Goal: Download file/media

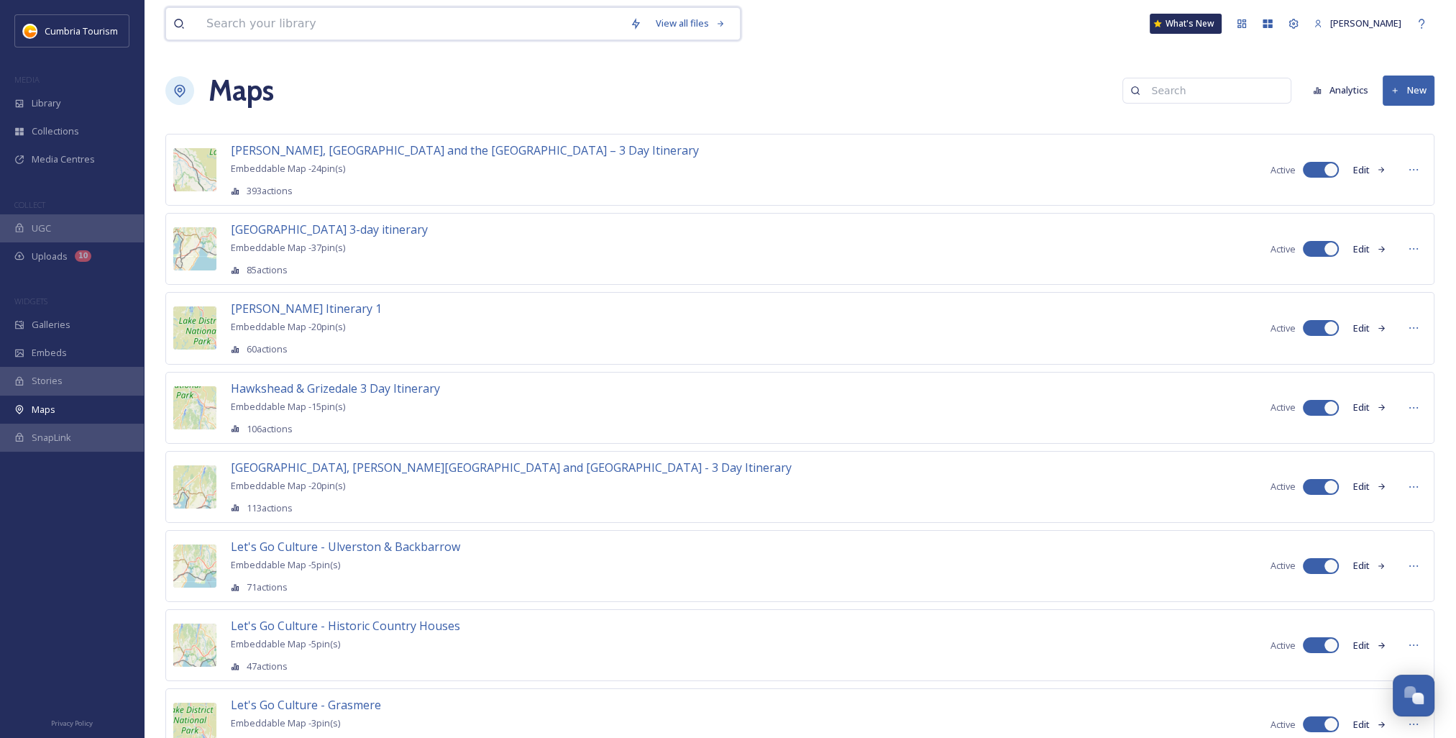
click at [295, 27] on input at bounding box center [410, 24] width 423 height 32
type input "borrodale"
click at [293, 23] on input at bounding box center [451, 24] width 387 height 32
click at [261, 23] on input at bounding box center [451, 24] width 387 height 32
type input "b"
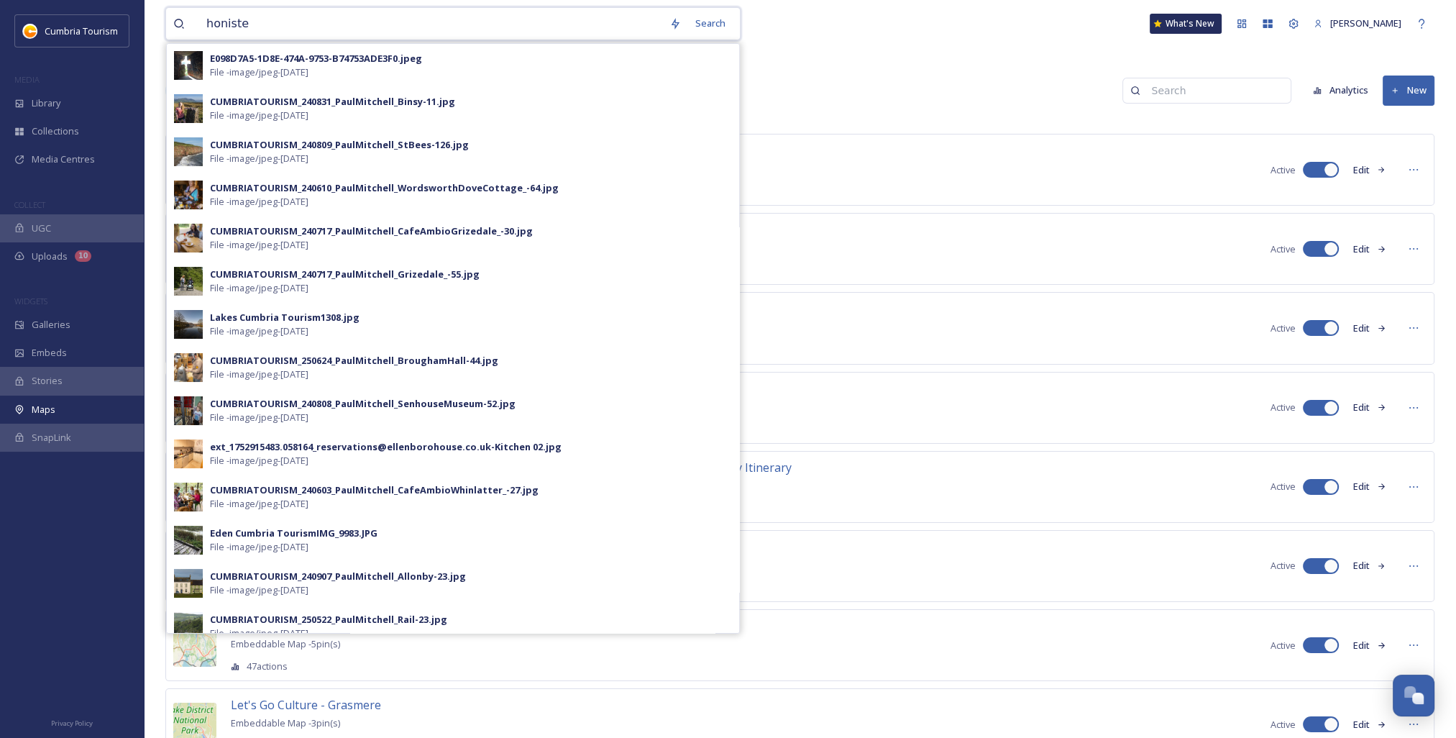
type input "honister"
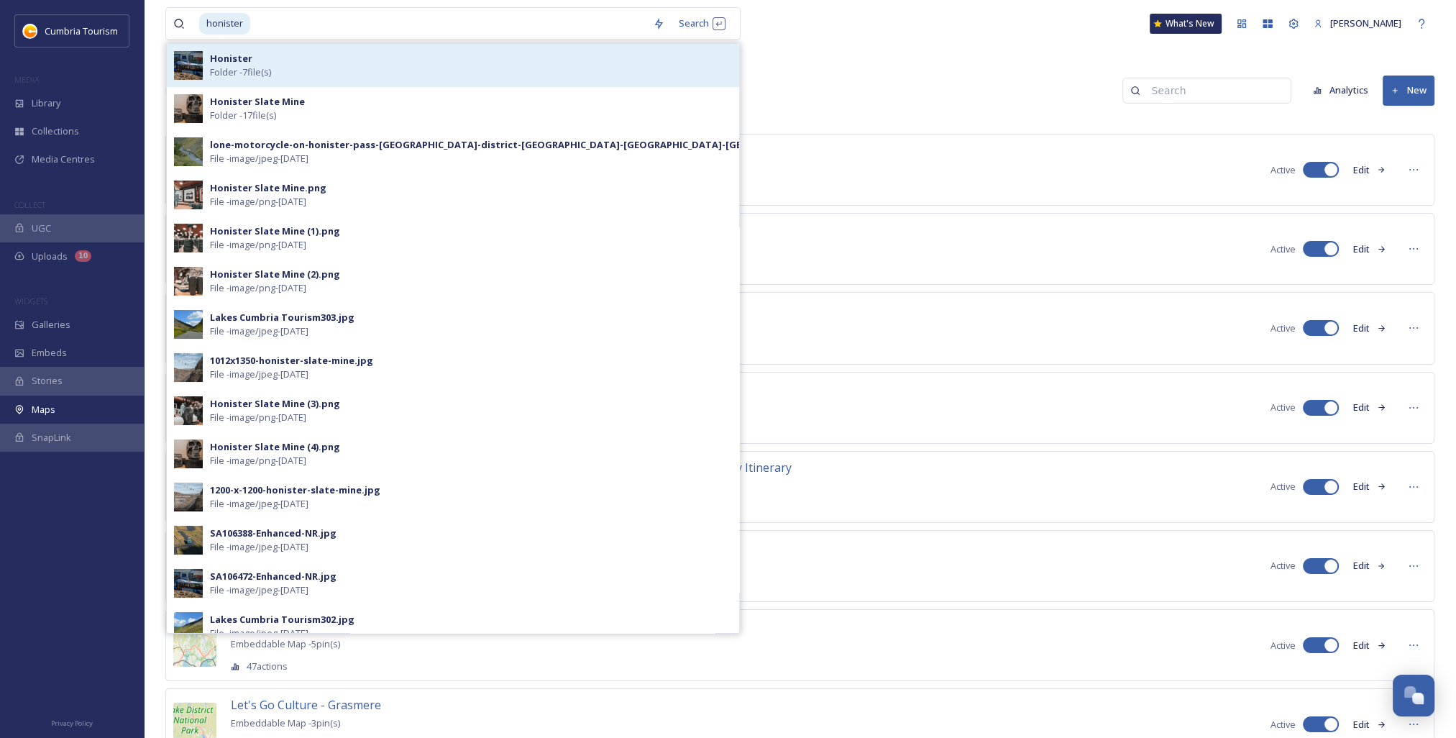
click at [271, 65] on span "Folder - 7 file(s)" at bounding box center [240, 72] width 61 height 14
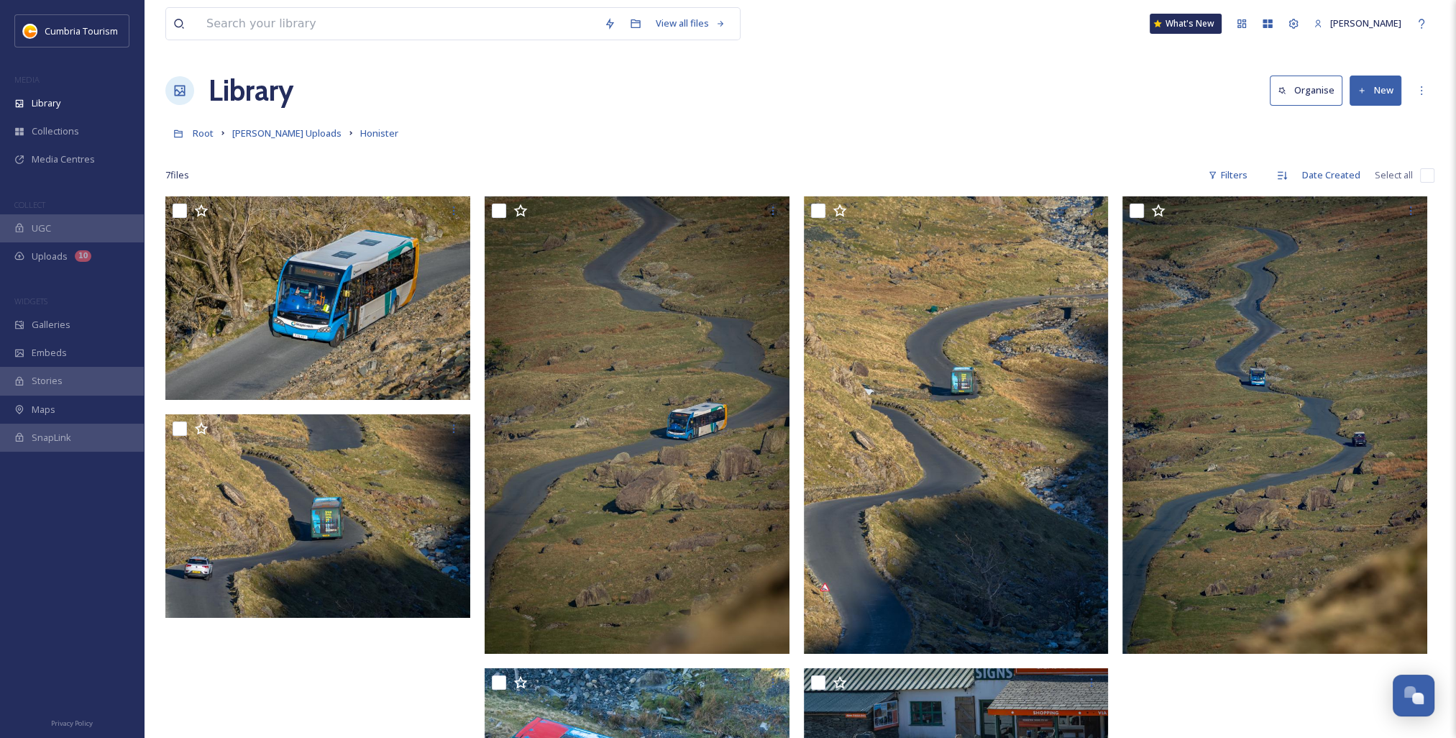
scroll to position [72, 0]
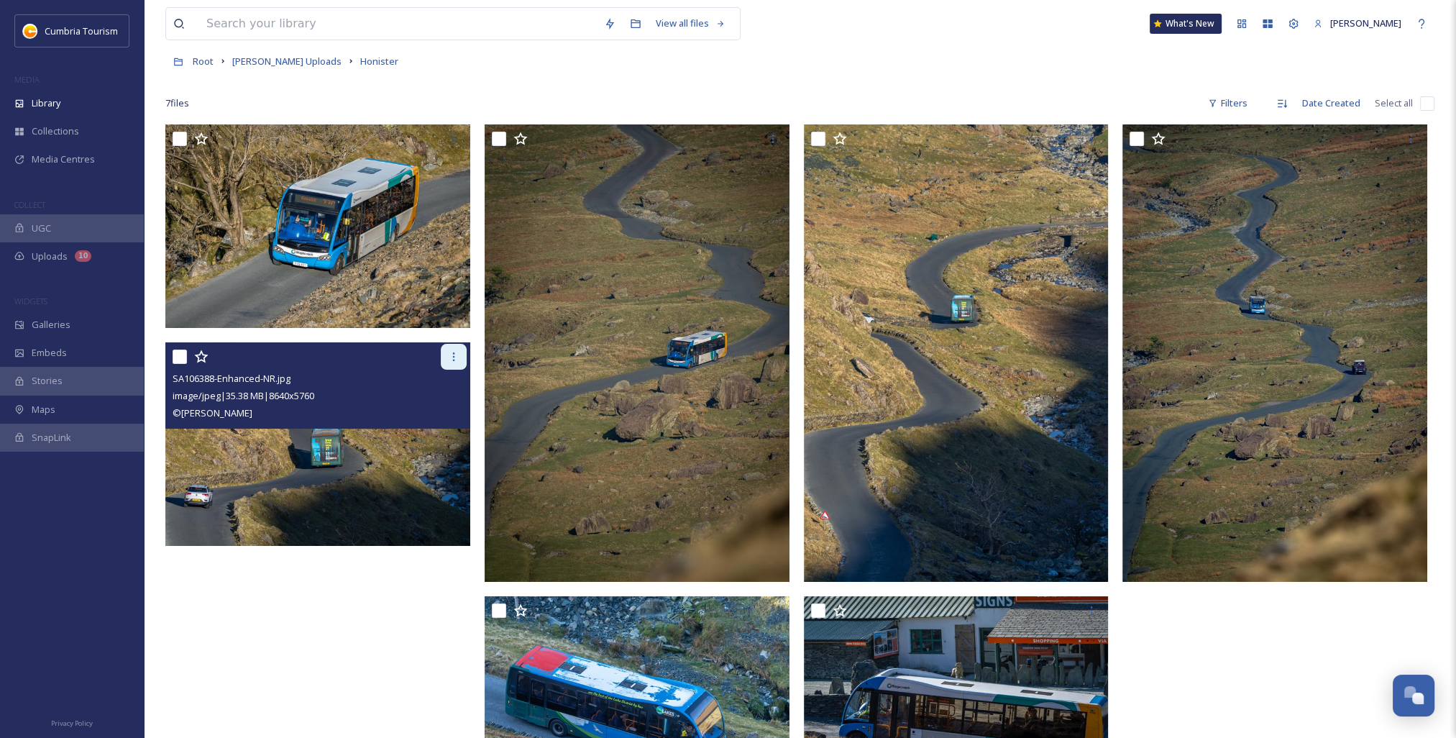
click at [449, 359] on icon at bounding box center [454, 357] width 12 height 12
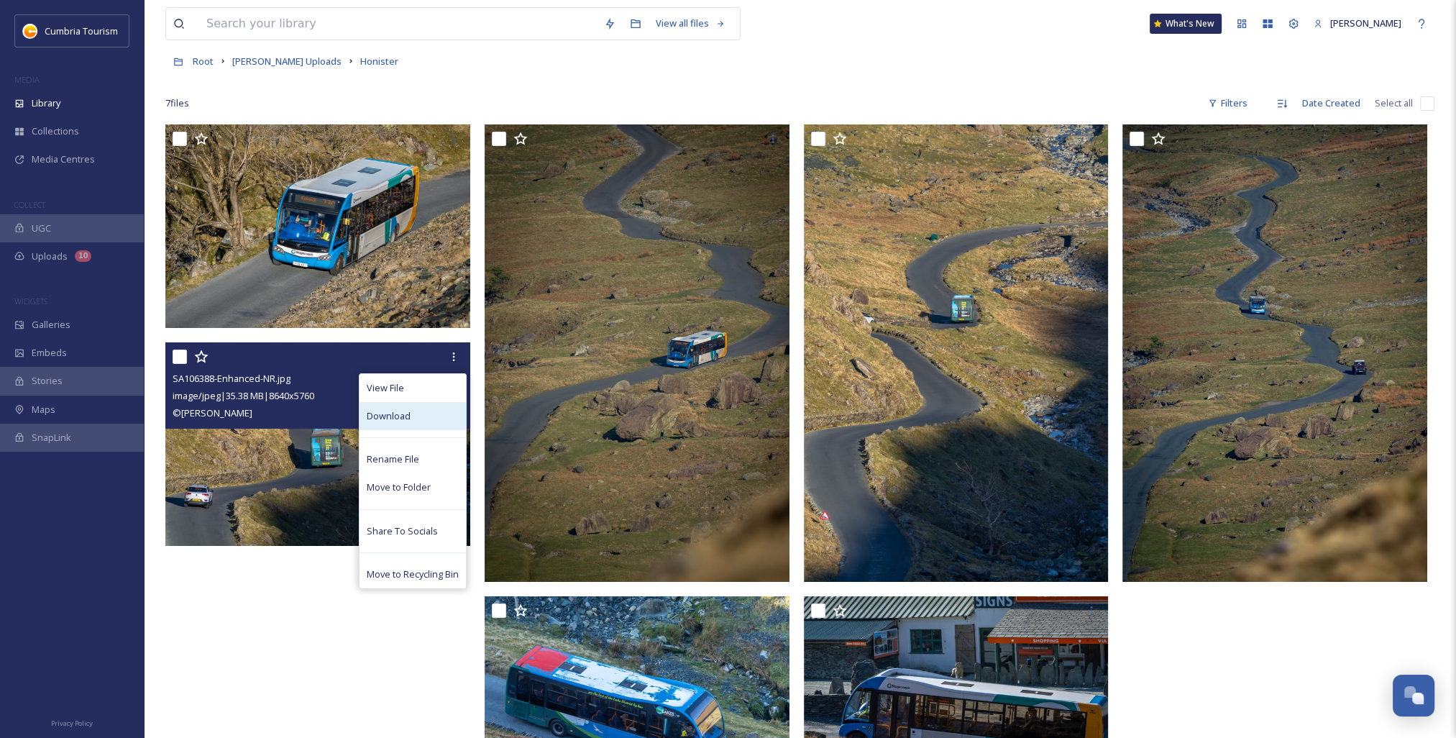
click at [420, 421] on div "Download" at bounding box center [412, 416] width 106 height 28
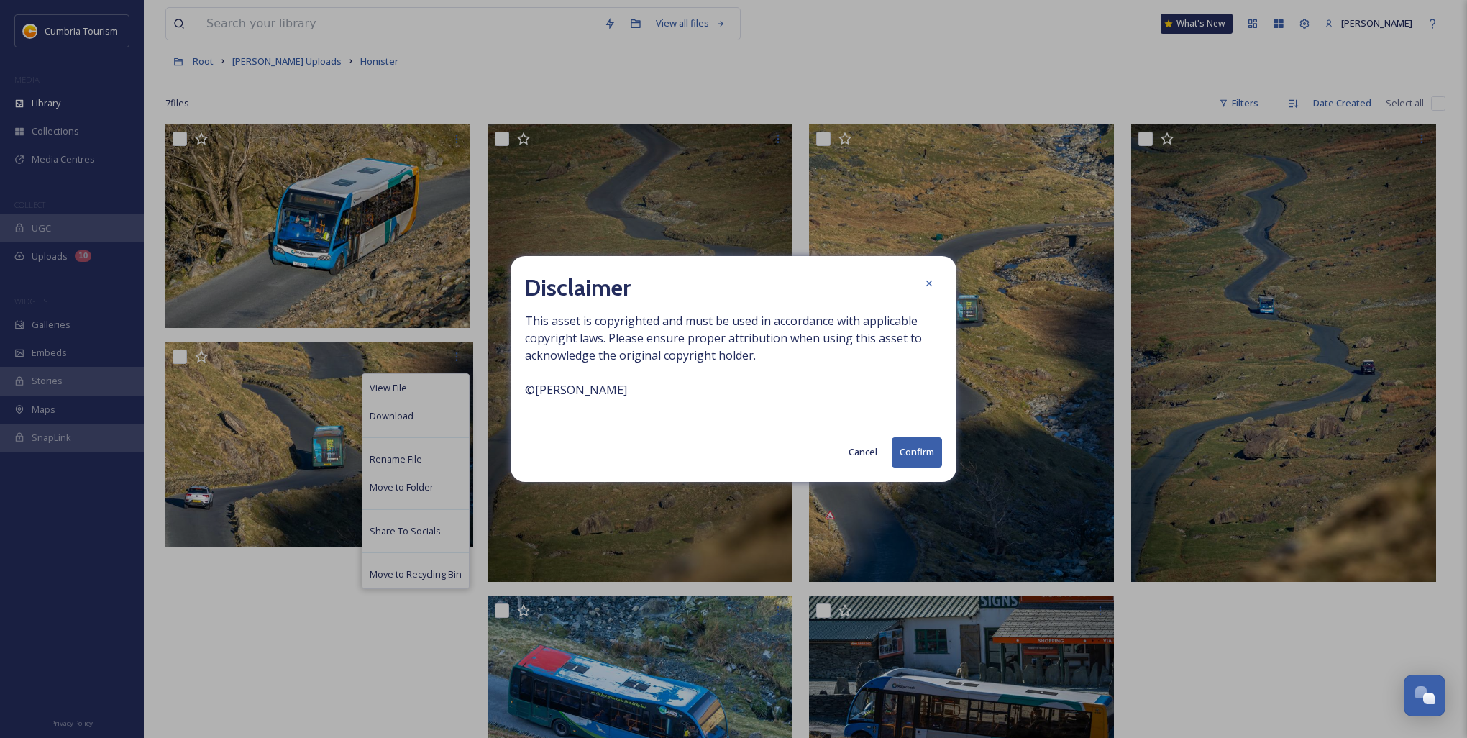
click at [919, 450] on button "Confirm" at bounding box center [916, 451] width 50 height 29
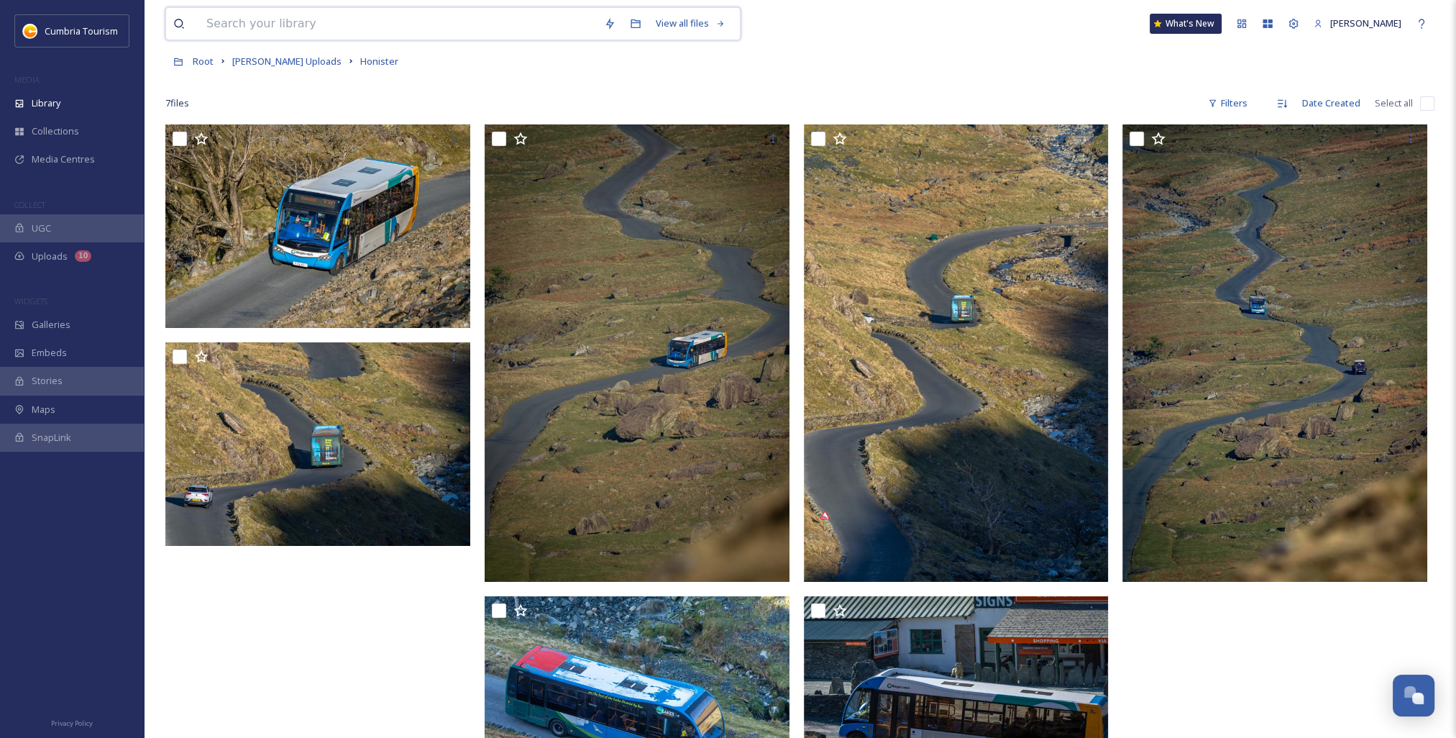
click at [343, 29] on input at bounding box center [398, 24] width 398 height 32
type input "buttermere"
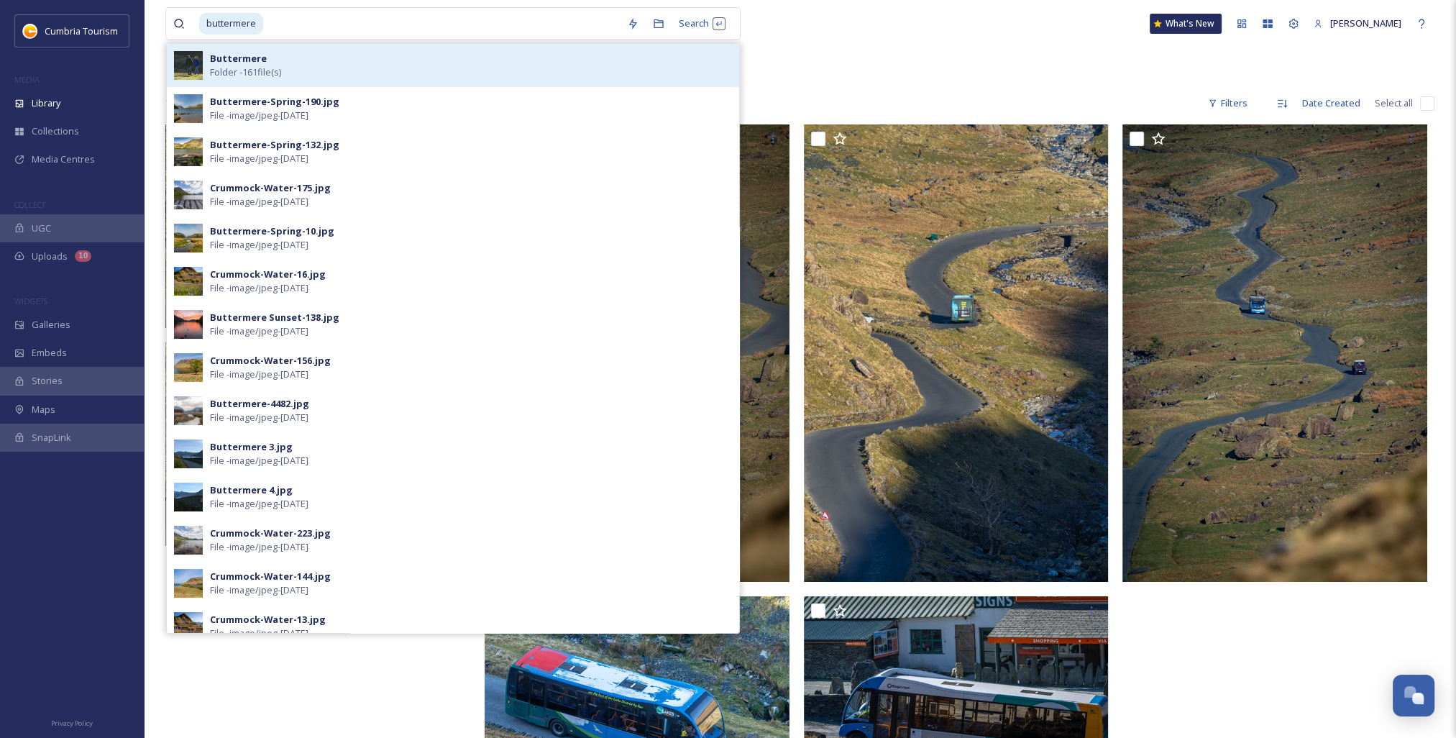
click at [306, 60] on div "Buttermere Folder - 161 file(s)" at bounding box center [471, 65] width 522 height 27
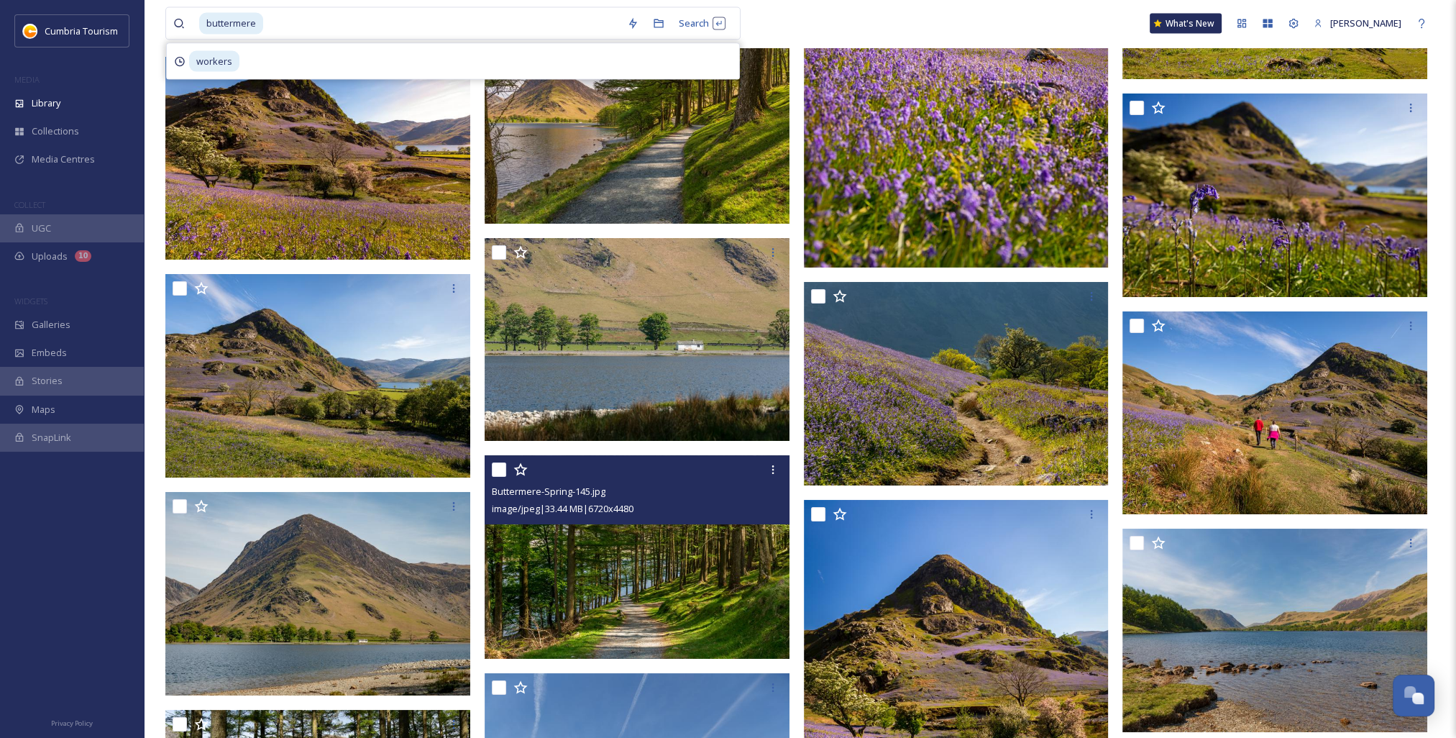
scroll to position [4098, 0]
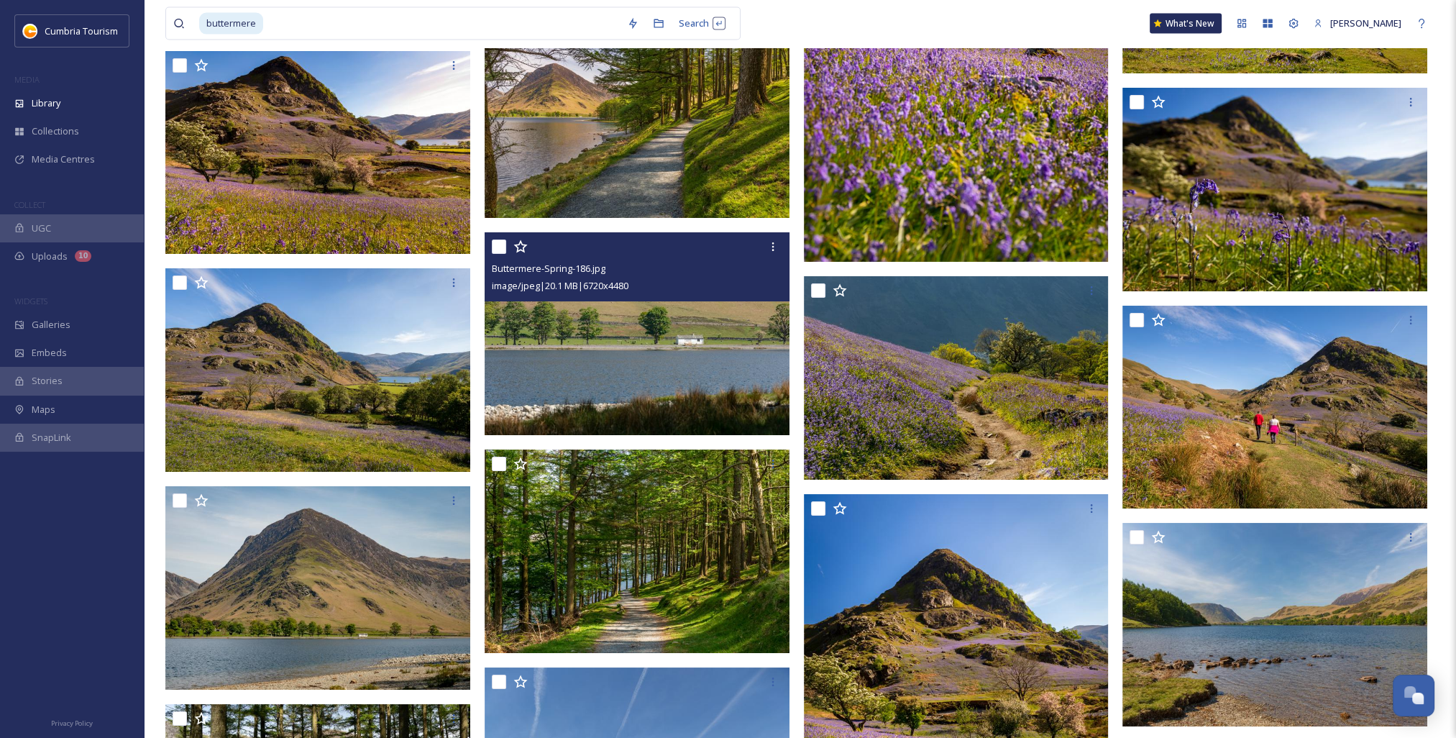
click at [590, 357] on img at bounding box center [637, 333] width 305 height 203
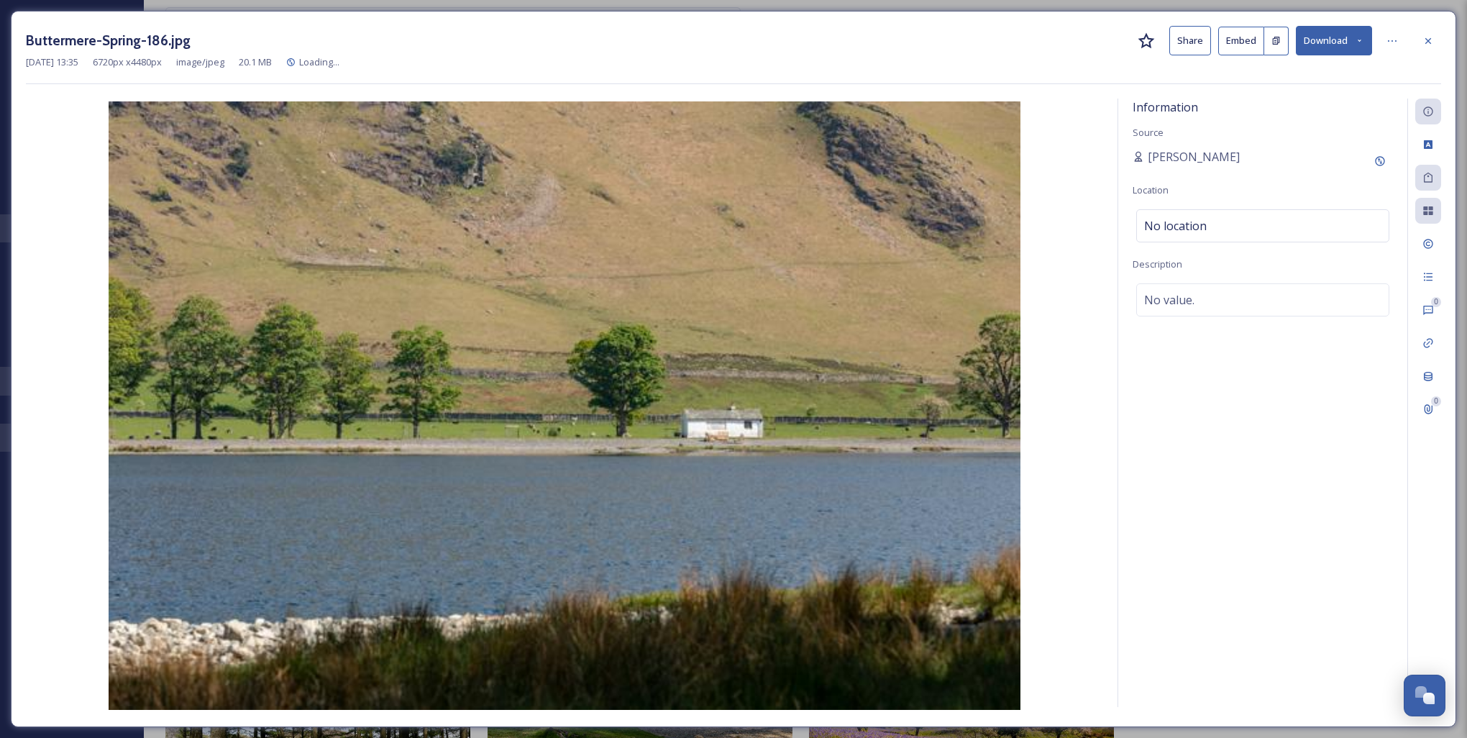
click at [1334, 42] on button "Download" at bounding box center [1333, 40] width 76 height 29
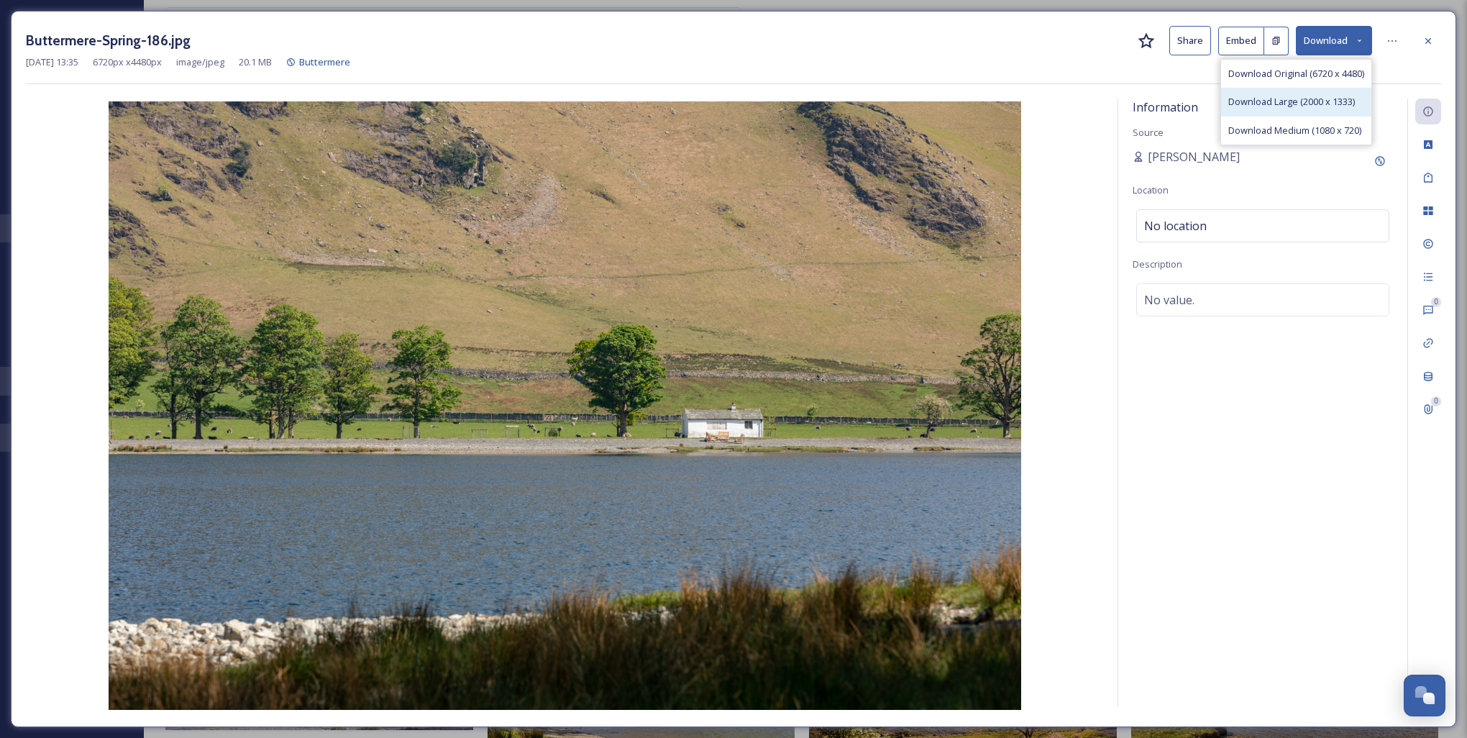
click at [1309, 101] on span "Download Large (2000 x 1333)" at bounding box center [1291, 102] width 127 height 14
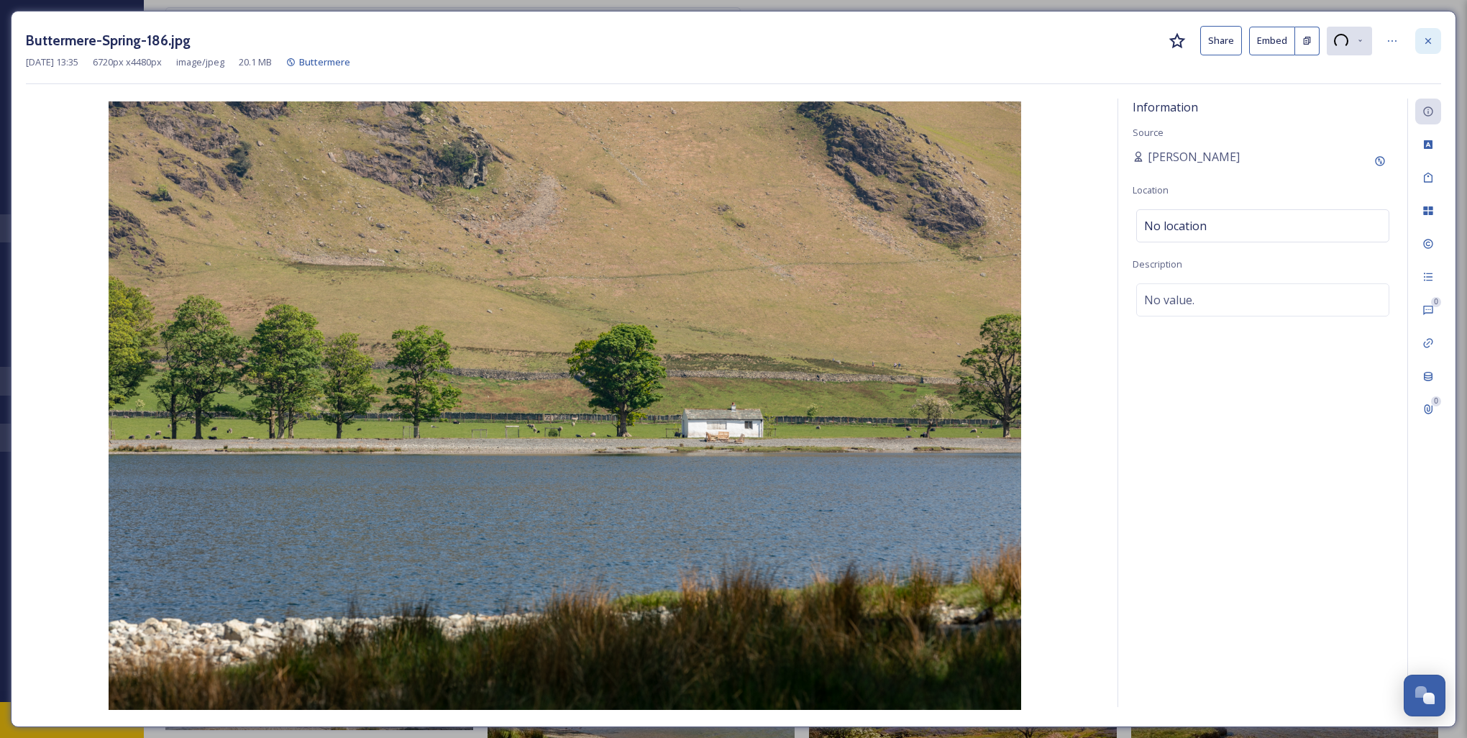
click at [1426, 42] on icon at bounding box center [1428, 40] width 6 height 6
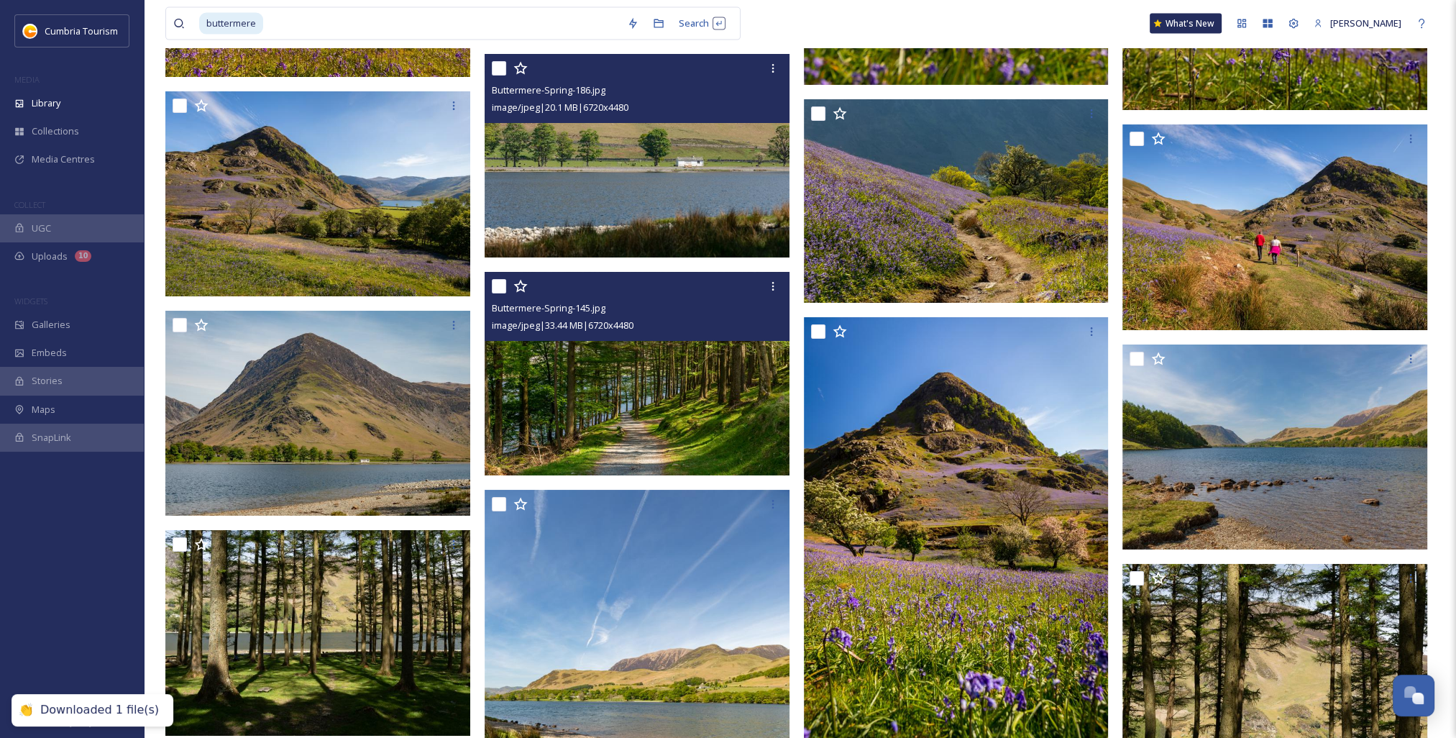
scroll to position [4314, 0]
